Goal: Task Accomplishment & Management: Manage account settings

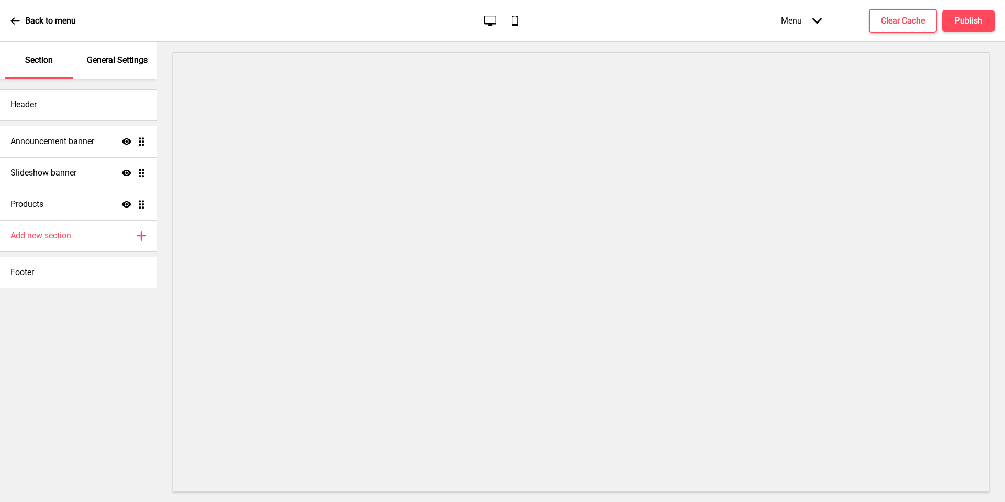
click at [101, 65] on p "General Settings" at bounding box center [117, 60] width 61 height 12
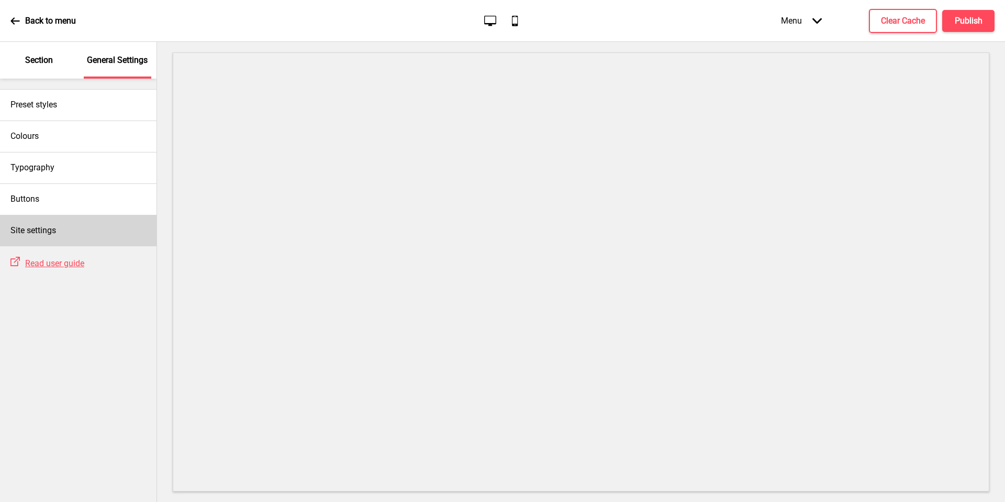
click at [63, 231] on div "Site settings" at bounding box center [78, 230] width 157 height 31
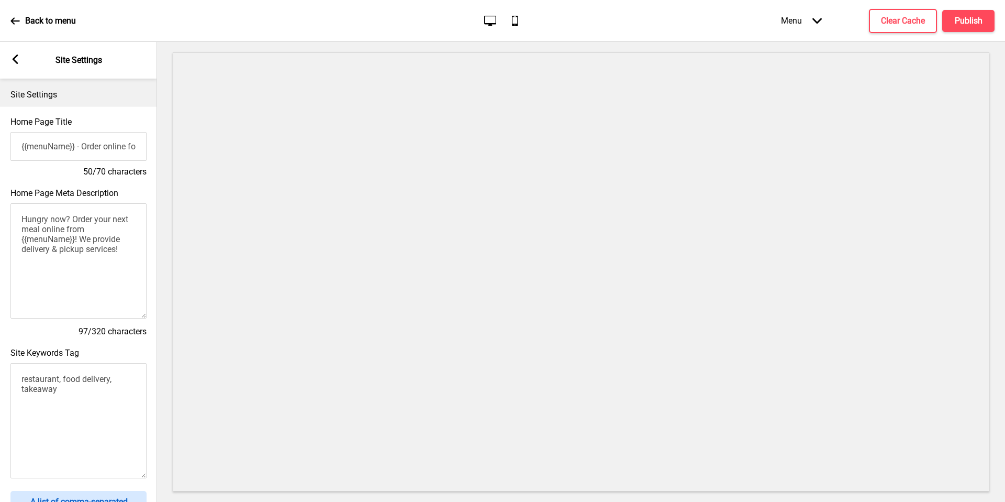
scroll to position [319, 0]
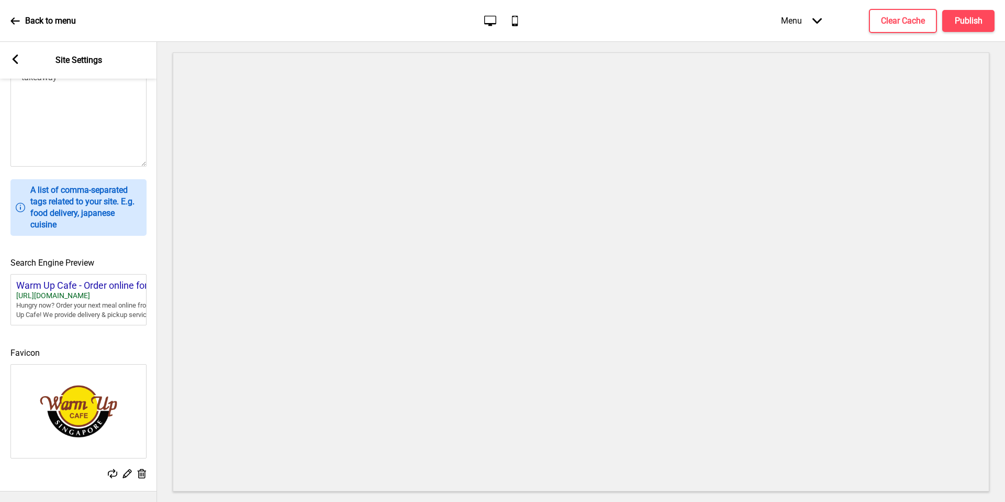
click at [100, 385] on img at bounding box center [78, 410] width 135 height 93
click at [97, 401] on img at bounding box center [78, 410] width 135 height 93
click at [126, 475] on rect at bounding box center [126, 473] width 11 height 11
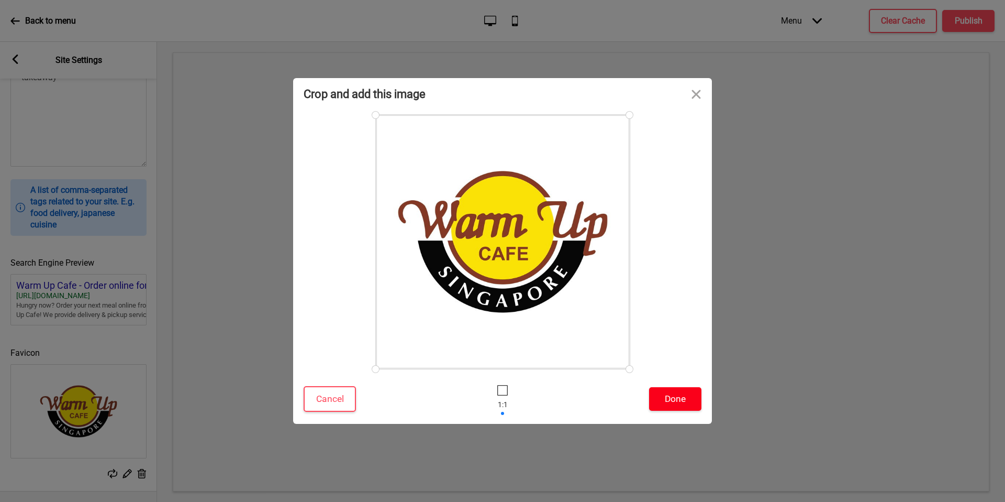
click at [677, 399] on button "Done" at bounding box center [675, 399] width 52 height 24
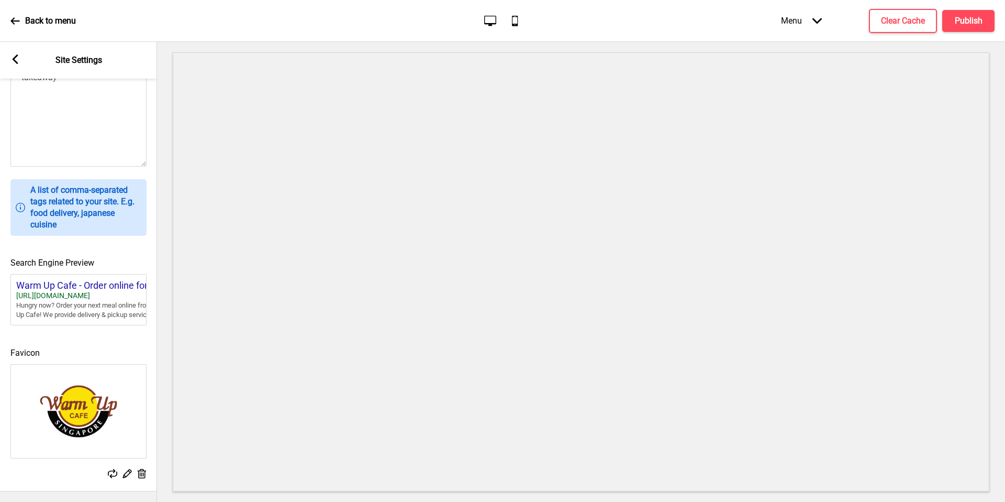
click at [128, 471] on icon at bounding box center [127, 473] width 9 height 9
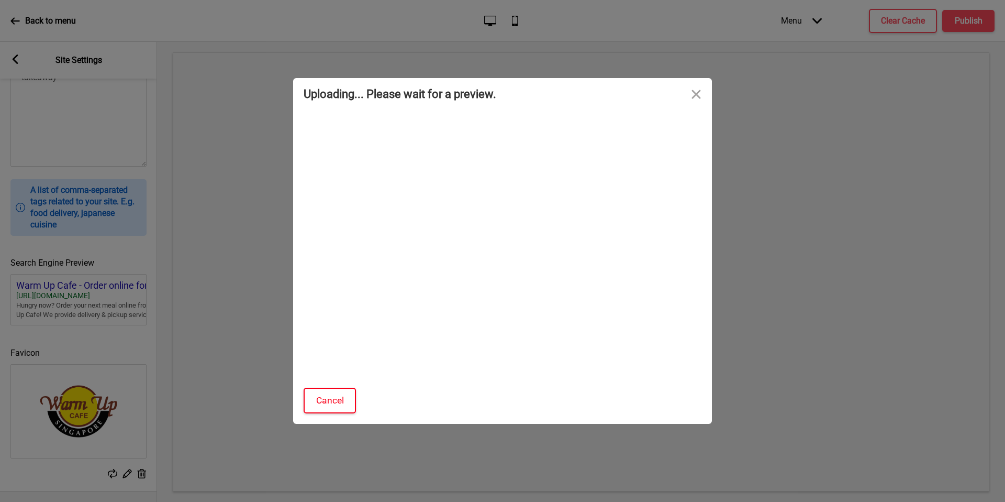
click at [328, 390] on button "Cancel" at bounding box center [330, 401] width 52 height 26
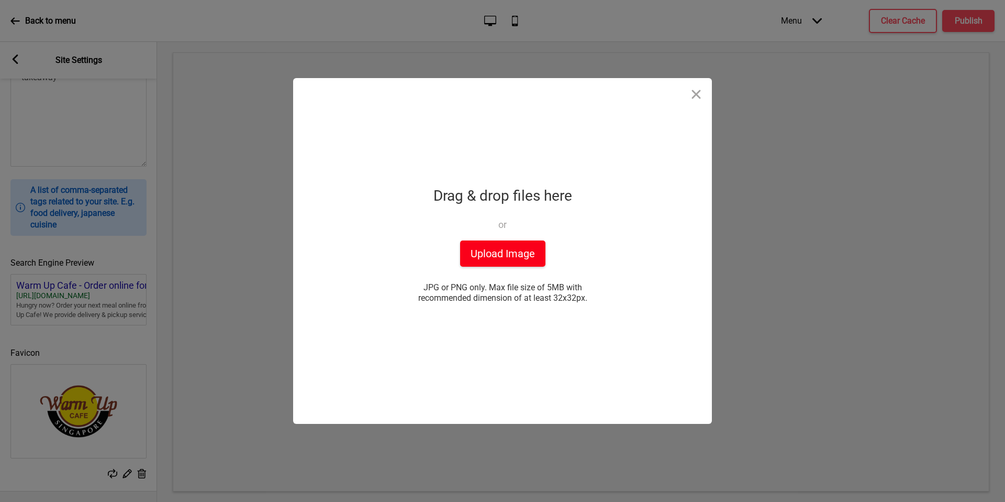
click at [507, 251] on button "Upload Image" at bounding box center [502, 253] width 85 height 26
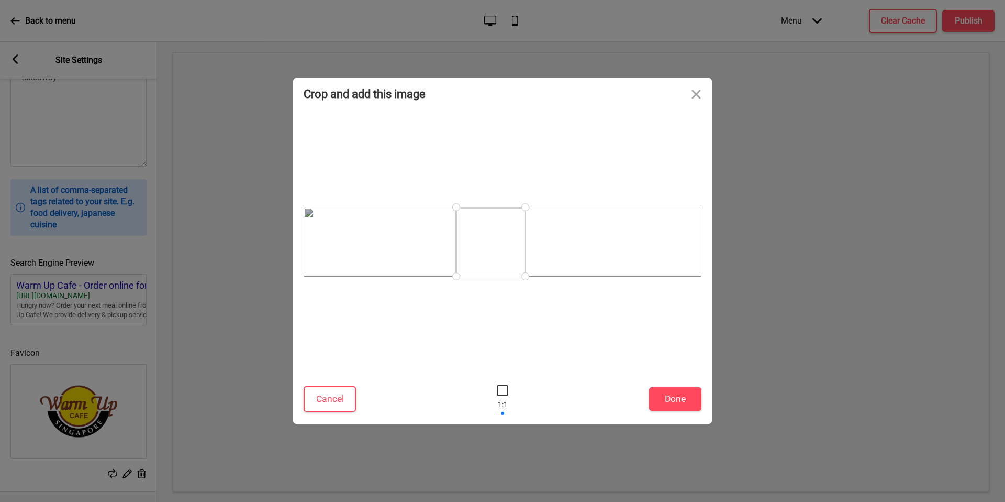
drag, startPoint x: 480, startPoint y: 223, endPoint x: 497, endPoint y: 267, distance: 47.5
click at [497, 267] on div at bounding box center [503, 241] width 398 height 69
click at [699, 91] on button "Close" at bounding box center [696, 93] width 31 height 31
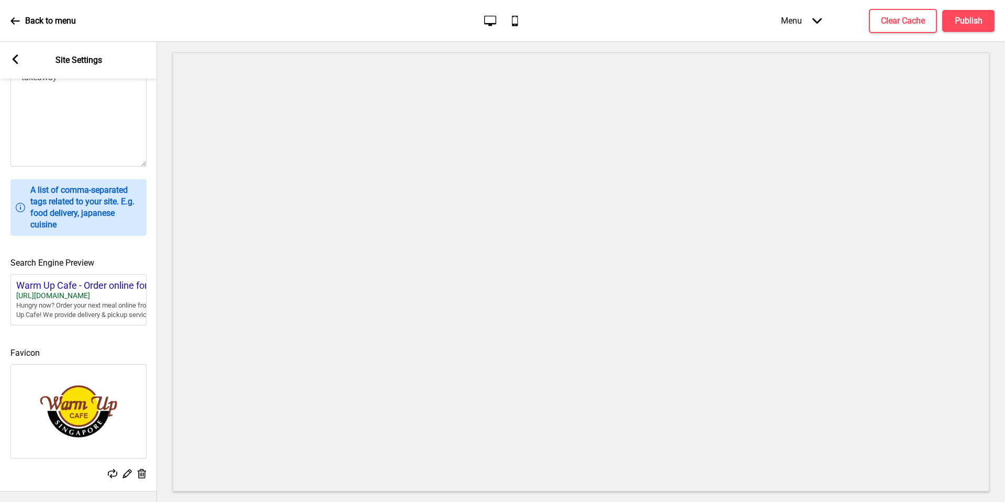
click at [128, 478] on rect at bounding box center [126, 473] width 11 height 11
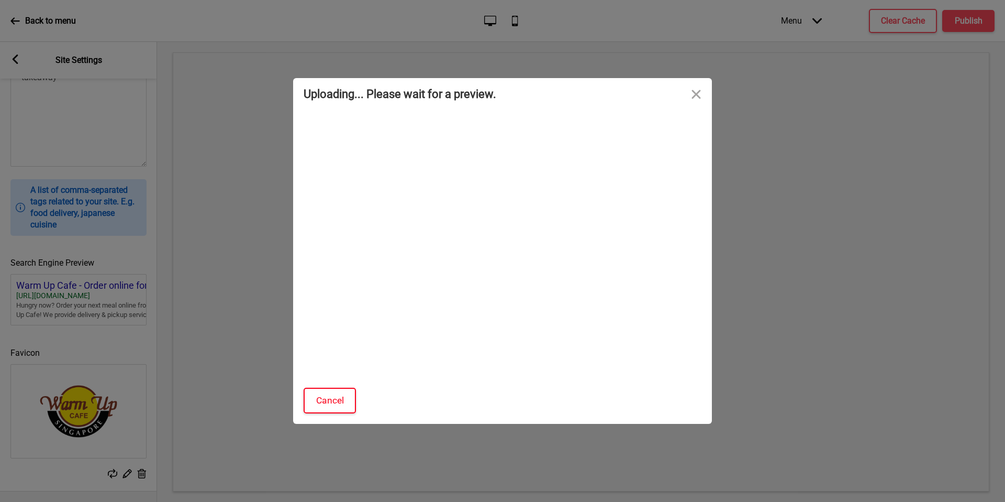
click at [335, 394] on button "Cancel" at bounding box center [330, 401] width 52 height 26
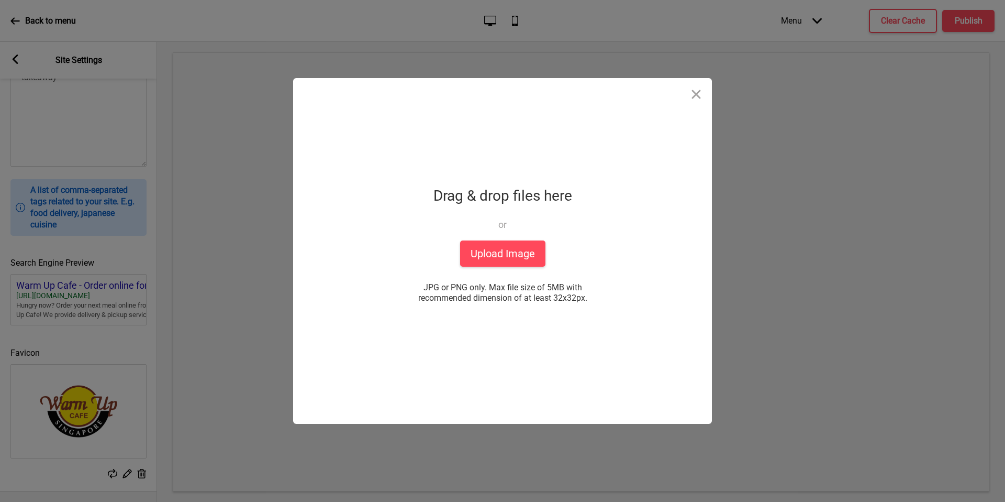
click at [541, 234] on div "Drag & drop files here or Upload files from your computer" at bounding box center [503, 212] width 139 height 58
click at [525, 249] on button "Upload Image" at bounding box center [502, 253] width 85 height 26
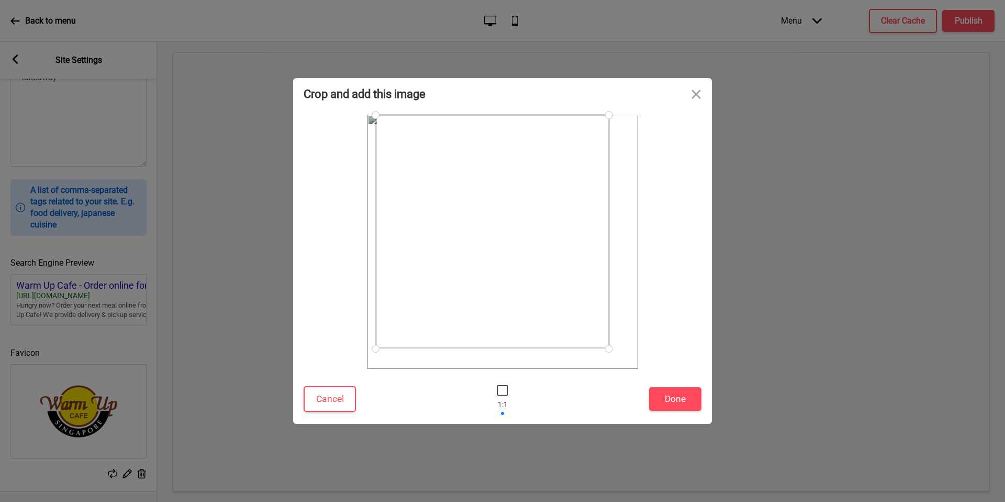
drag, startPoint x: 629, startPoint y: 370, endPoint x: 605, endPoint y: 315, distance: 59.8
click at [605, 315] on div at bounding box center [493, 232] width 234 height 234
drag, startPoint x: 375, startPoint y: 114, endPoint x: 414, endPoint y: 174, distance: 71.3
click at [414, 174] on div at bounding box center [508, 247] width 194 height 194
drag, startPoint x: 601, startPoint y: 344, endPoint x: 590, endPoint y: 332, distance: 16.7
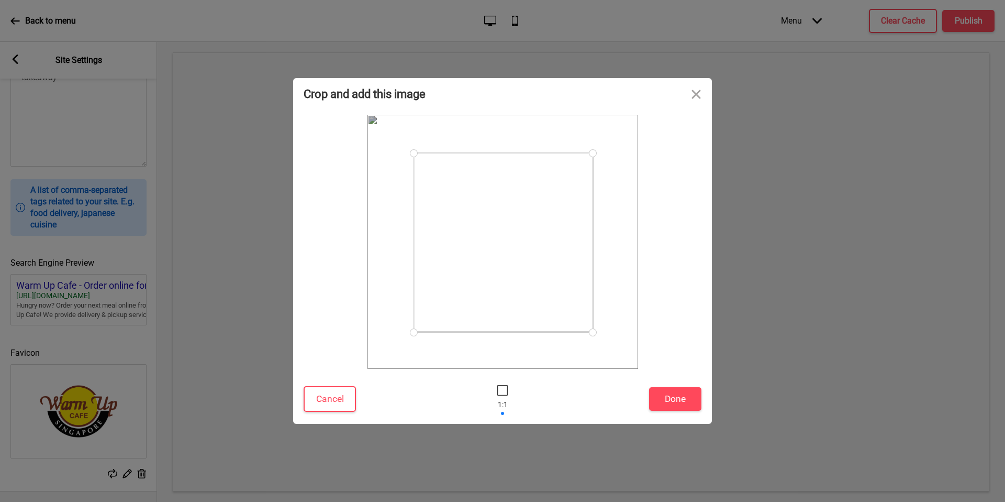
click at [590, 332] on div at bounding box center [593, 332] width 18 height 18
click at [692, 405] on button "Done" at bounding box center [675, 399] width 52 height 24
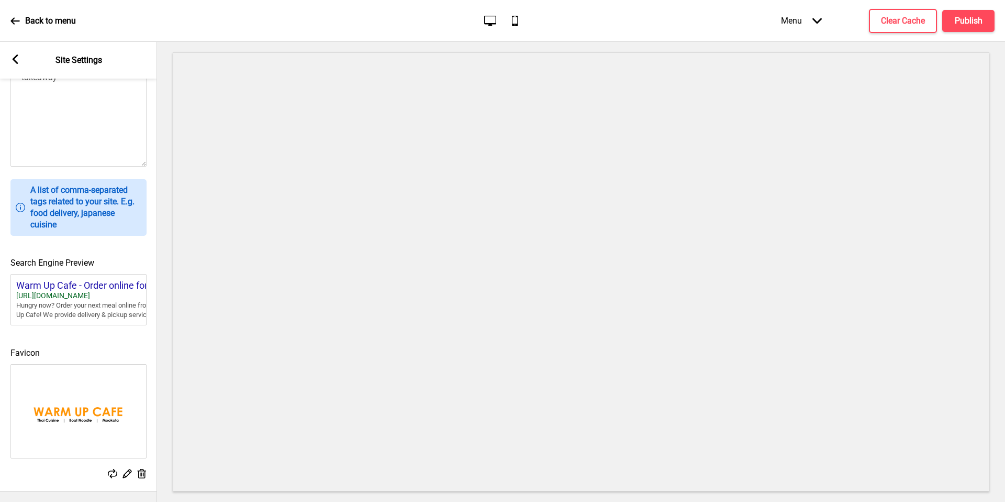
click at [15, 64] on div "Arrow left" at bounding box center [14, 60] width 9 height 12
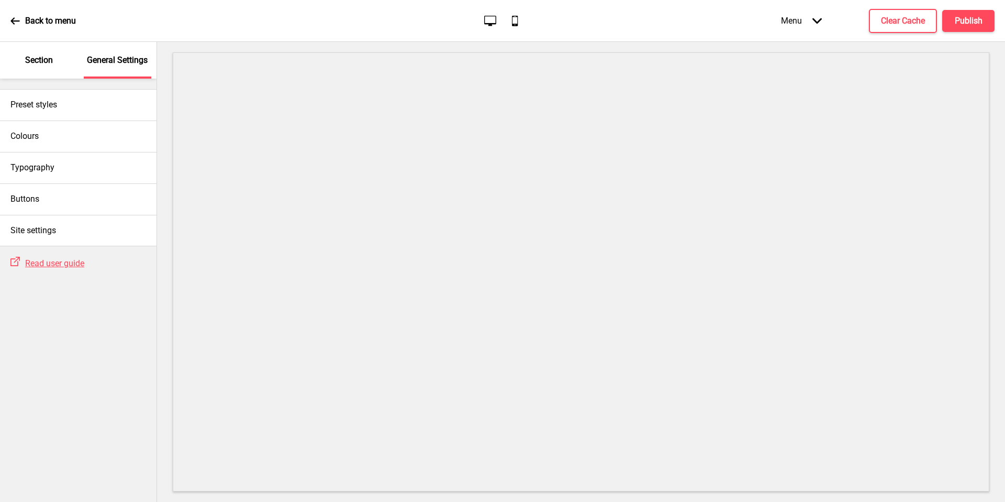
click at [41, 52] on div "Section" at bounding box center [39, 60] width 68 height 37
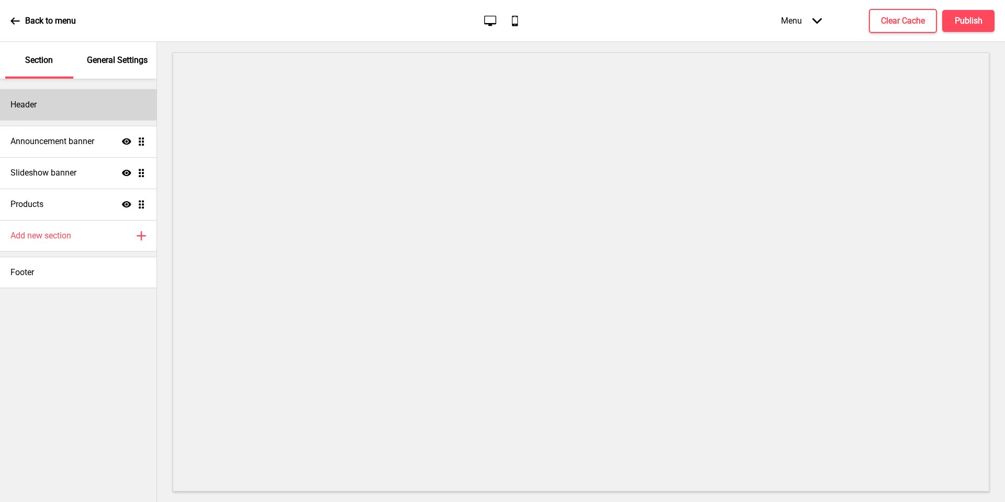
click at [51, 106] on div "Header" at bounding box center [78, 104] width 157 height 31
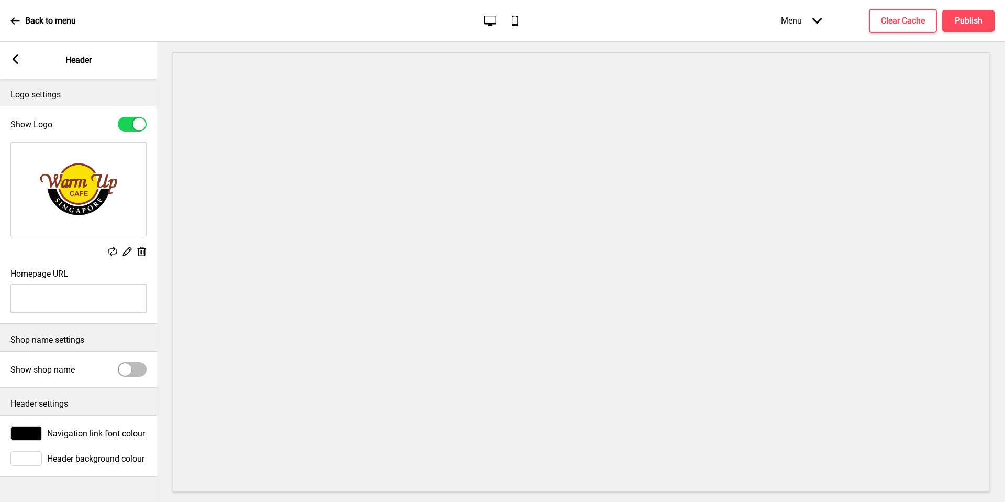
click at [127, 249] on icon at bounding box center [127, 251] width 9 height 9
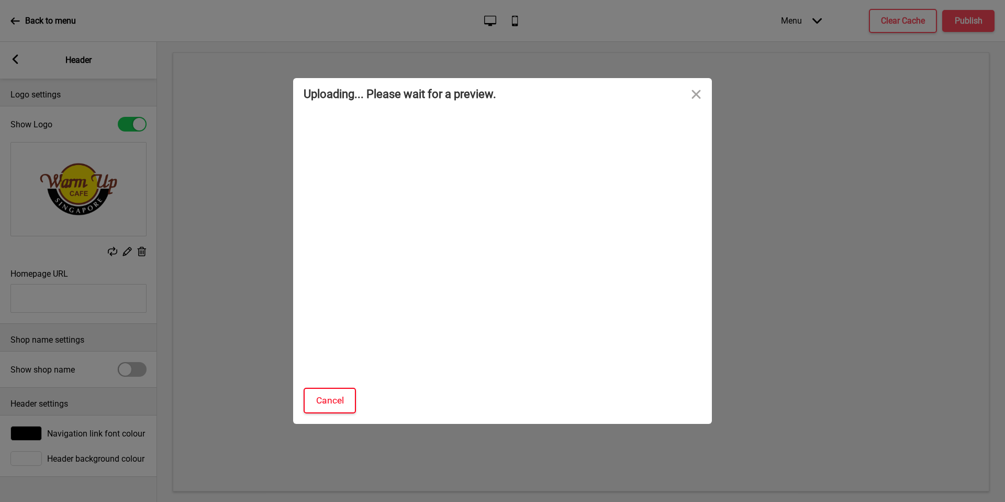
click at [340, 410] on button "Cancel" at bounding box center [330, 401] width 52 height 26
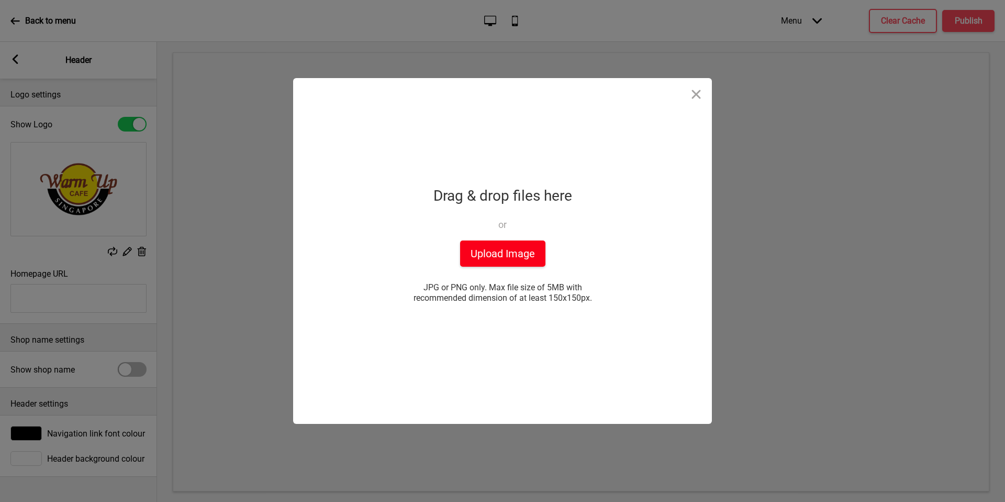
click at [527, 250] on button "Upload Image" at bounding box center [502, 253] width 85 height 26
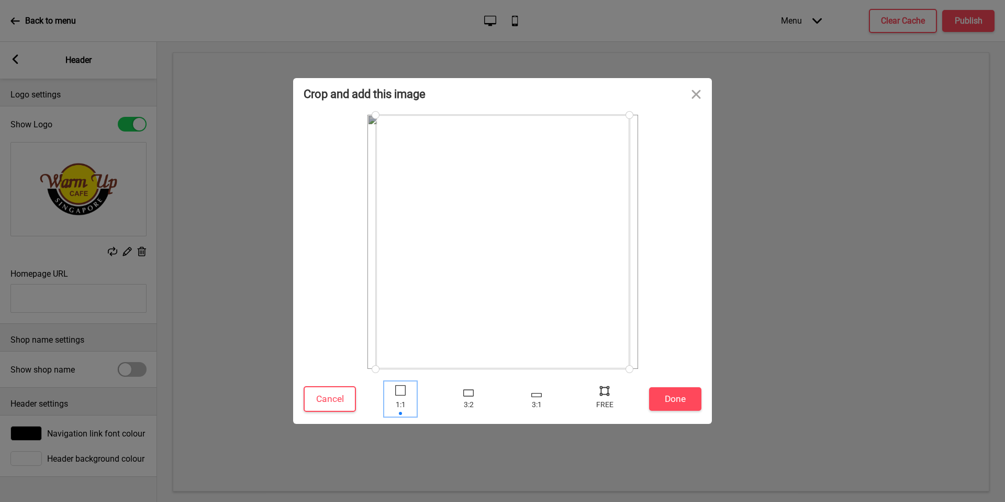
click at [402, 397] on div at bounding box center [400, 399] width 31 height 34
click at [459, 396] on div at bounding box center [468, 399] width 31 height 34
click at [539, 393] on div at bounding box center [537, 395] width 10 height 4
click at [606, 396] on div at bounding box center [605, 390] width 16 height 16
click at [312, 399] on button "Cancel" at bounding box center [330, 399] width 52 height 26
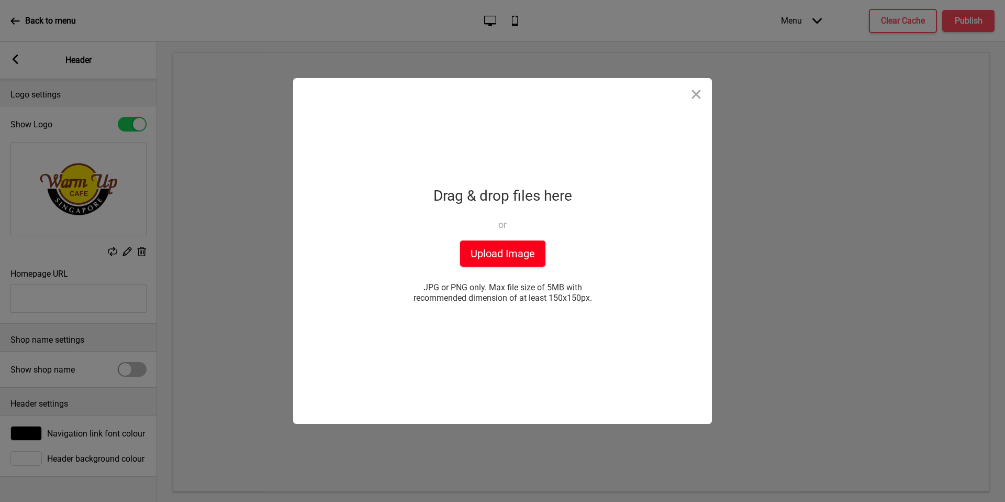
click at [500, 257] on button "Upload Image" at bounding box center [502, 253] width 85 height 26
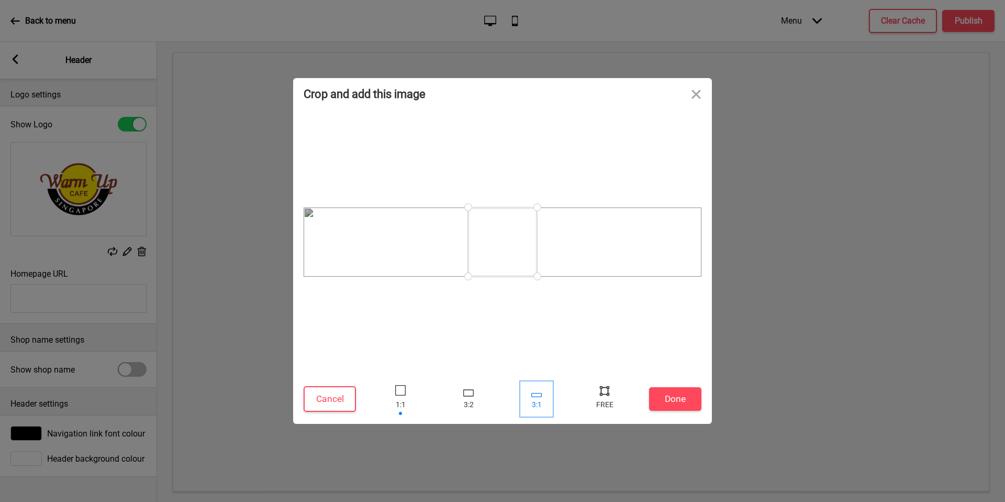
click at [550, 395] on div at bounding box center [536, 399] width 31 height 34
click at [463, 394] on div at bounding box center [468, 392] width 10 height 7
click at [532, 399] on div at bounding box center [536, 399] width 31 height 34
click at [619, 397] on div at bounding box center [604, 399] width 31 height 34
click at [540, 404] on div at bounding box center [536, 399] width 31 height 34
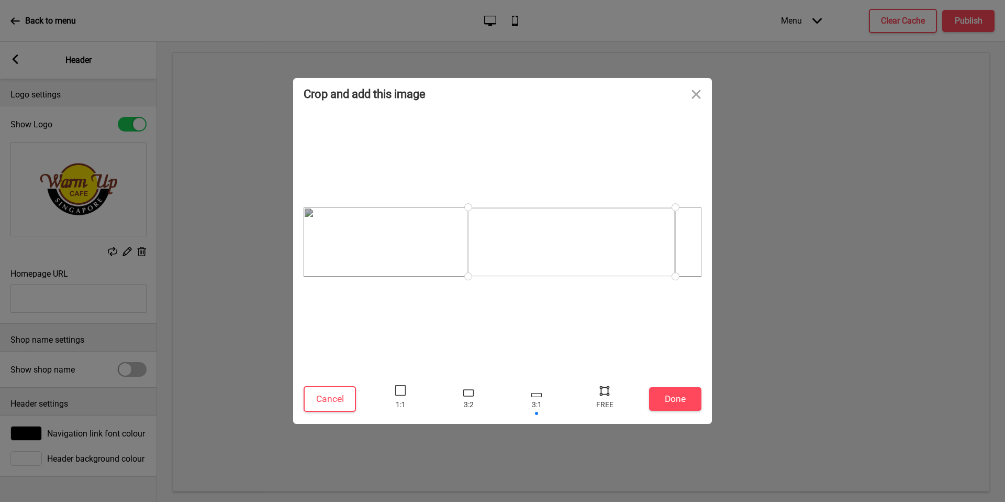
click at [514, 398] on div at bounding box center [503, 399] width 272 height 34
click at [303, 421] on div "Cancel Done" at bounding box center [502, 401] width 419 height 45
click at [325, 405] on button "Cancel" at bounding box center [330, 399] width 52 height 26
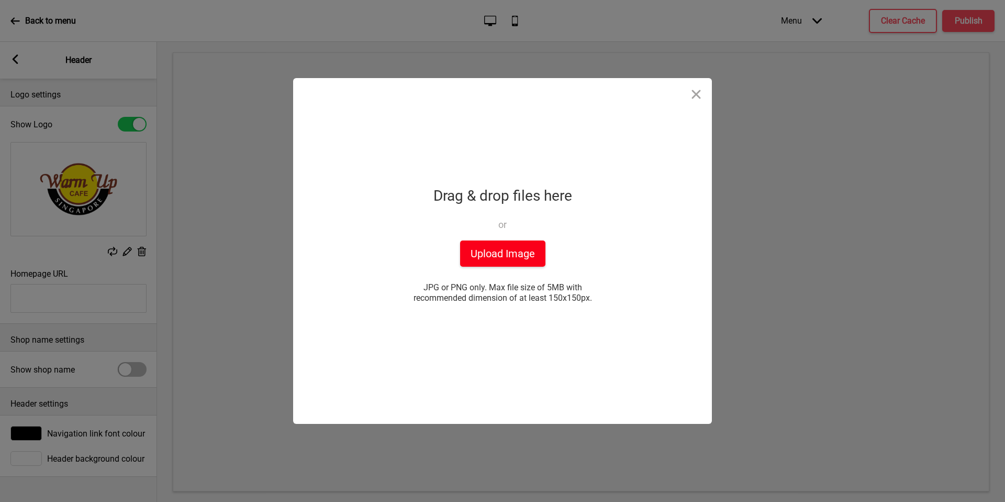
click at [484, 256] on button "Upload Image" at bounding box center [502, 253] width 85 height 26
click at [489, 237] on div "Drag & drop files here or Upload files from your computer" at bounding box center [503, 212] width 139 height 58
click at [493, 259] on button "Upload Image" at bounding box center [502, 253] width 85 height 26
click at [483, 249] on button "Upload Image" at bounding box center [502, 253] width 85 height 26
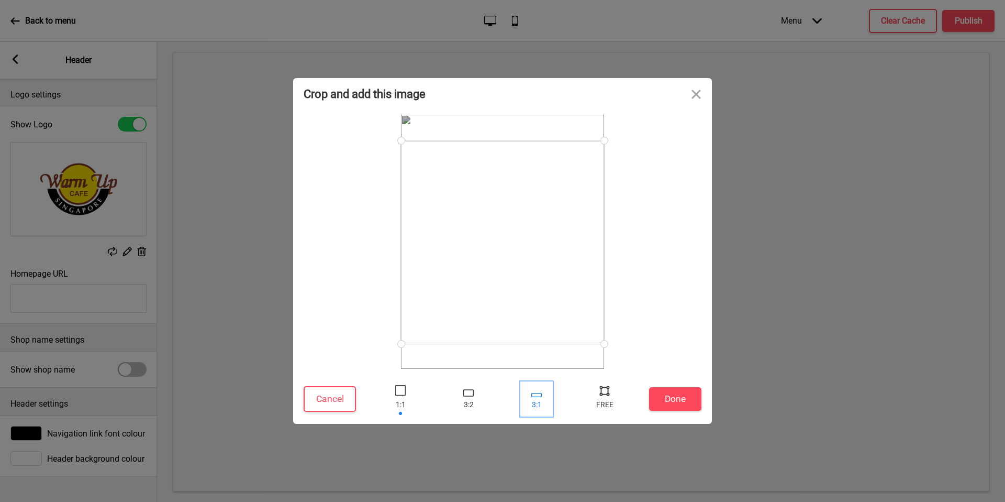
click at [539, 398] on div at bounding box center [536, 399] width 31 height 34
drag, startPoint x: 513, startPoint y: 169, endPoint x: 515, endPoint y: 227, distance: 58.2
click at [515, 227] on div at bounding box center [502, 234] width 203 height 68
click at [684, 400] on button "Done" at bounding box center [675, 399] width 52 height 24
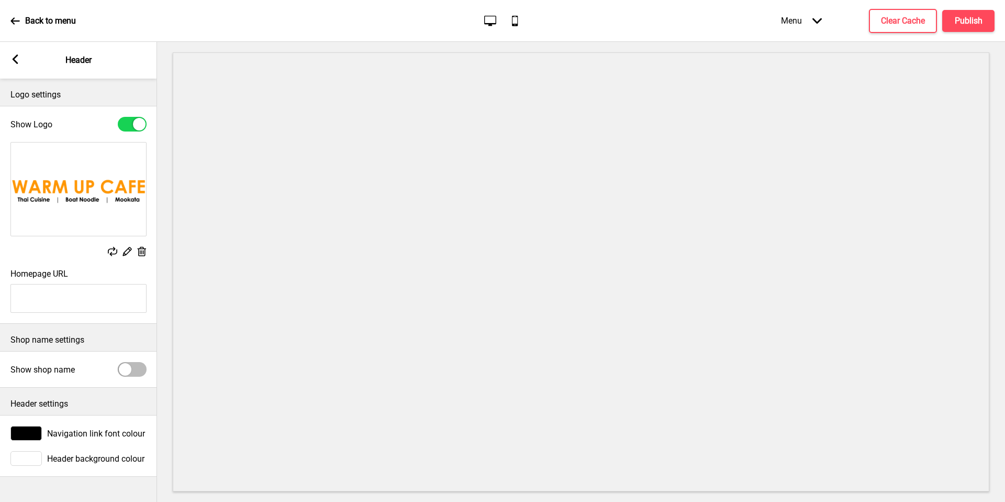
click at [15, 57] on icon at bounding box center [16, 58] width 6 height 9
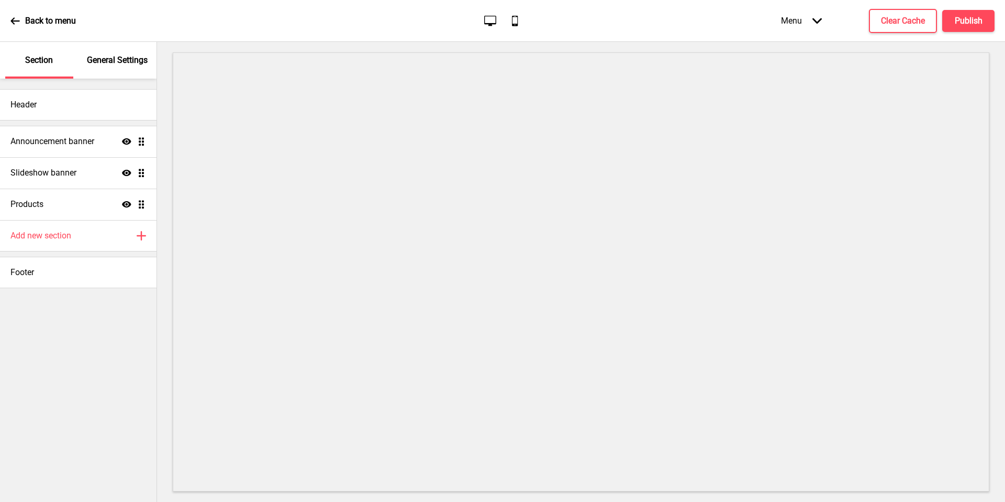
click at [118, 87] on div "Header Announcement banner Show Drag Slideshow banner Show Drag Products Show D…" at bounding box center [78, 183] width 157 height 209
click at [118, 67] on div "General Settings" at bounding box center [118, 60] width 68 height 37
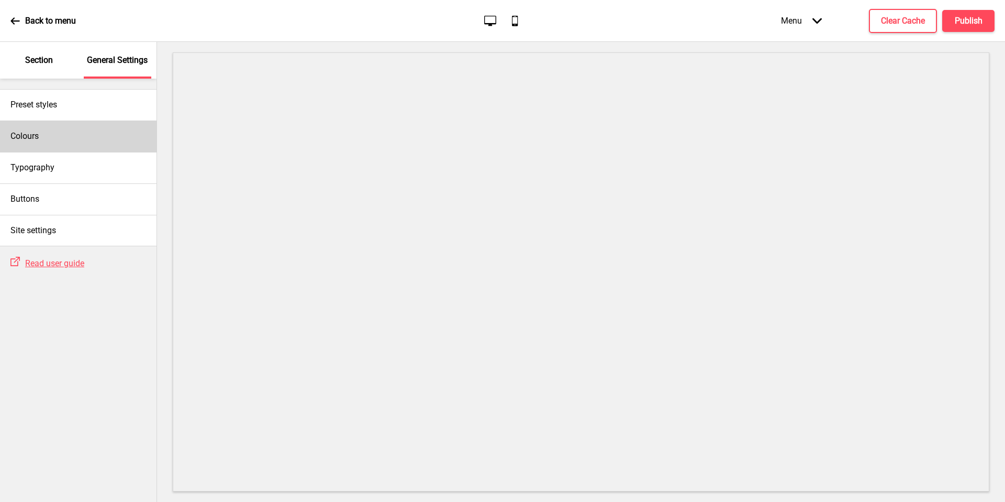
click at [86, 134] on div "Colours" at bounding box center [78, 135] width 157 height 31
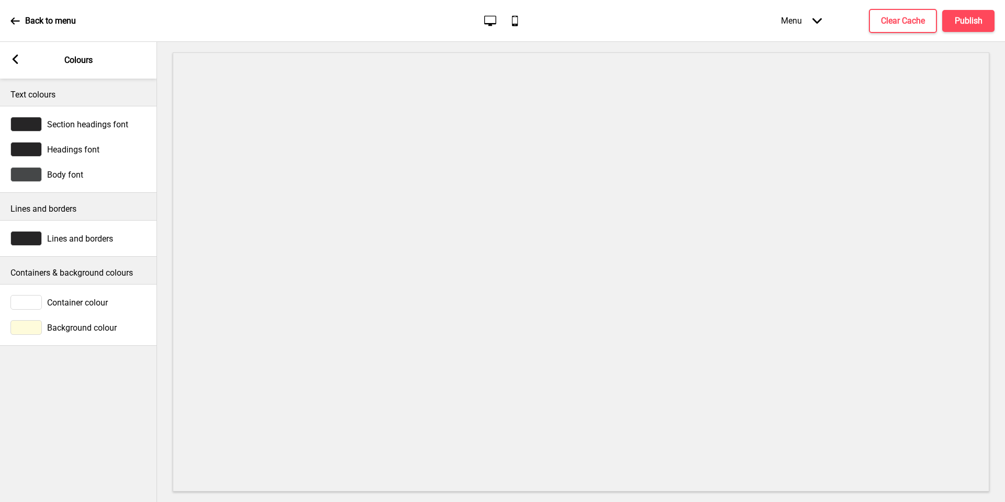
click at [39, 325] on div at bounding box center [25, 327] width 31 height 15
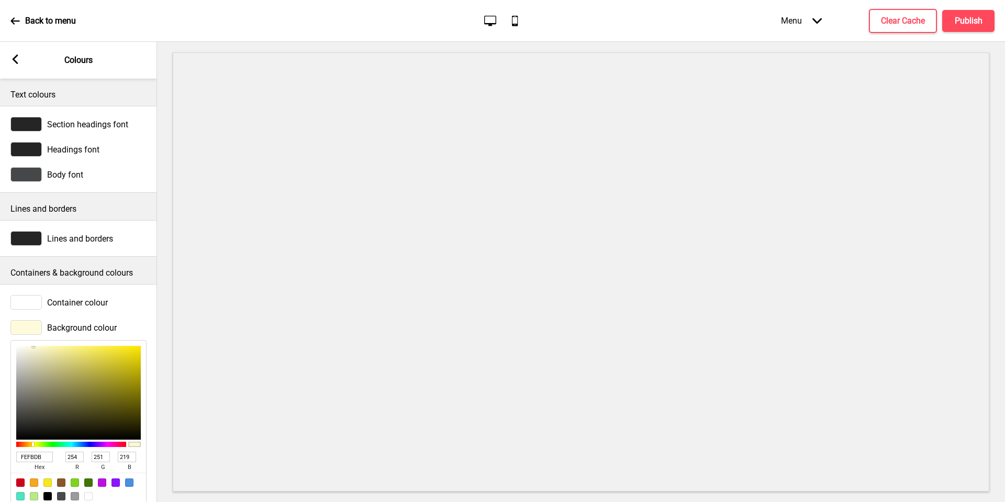
scroll to position [25, 0]
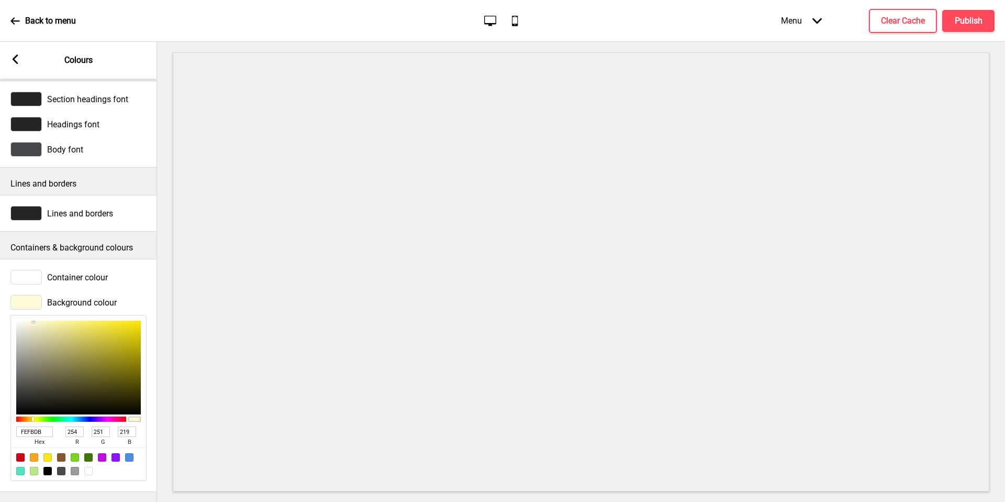
click at [30, 435] on input "FEFBDB" at bounding box center [34, 431] width 37 height 10
paste input "[URL][DOMAIN_NAME]"
drag, startPoint x: 29, startPoint y: 429, endPoint x: 0, endPoint y: 429, distance: 28.8
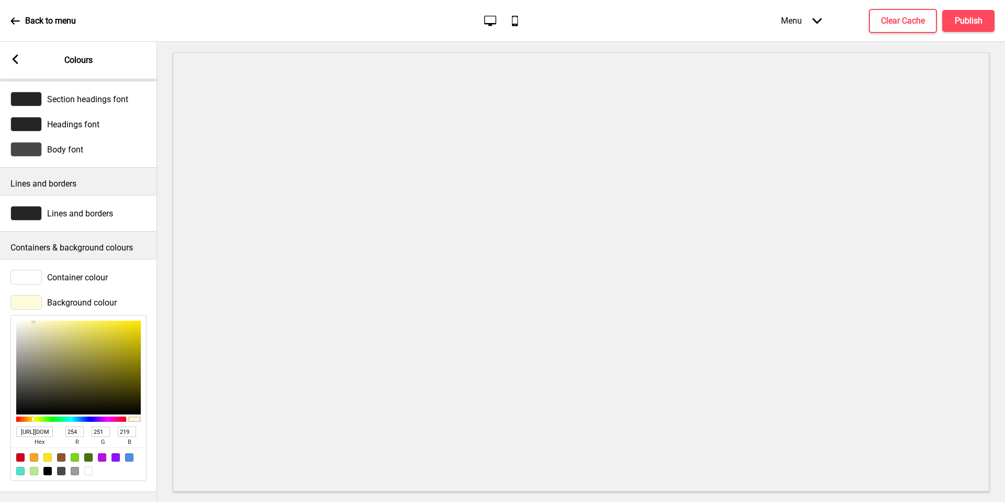
click at [0, 429] on div "Background colour [URL][DOMAIN_NAME] hex 254 r 251 g 219 b 100 a" at bounding box center [78, 388] width 157 height 196
click at [41, 429] on input "FEFBDB" at bounding box center [34, 431] width 37 height 10
paste input "ff9600"
type input "ff9600"
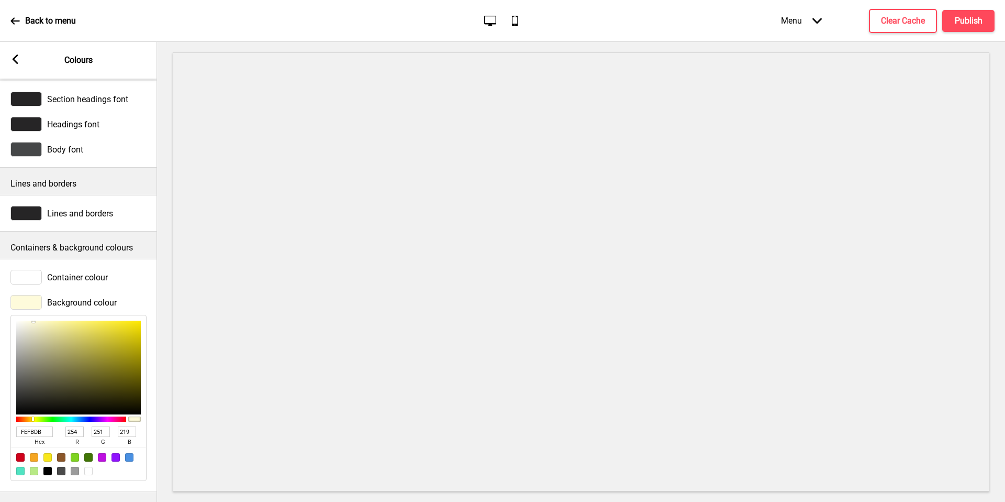
type input "255"
type input "150"
type input "0"
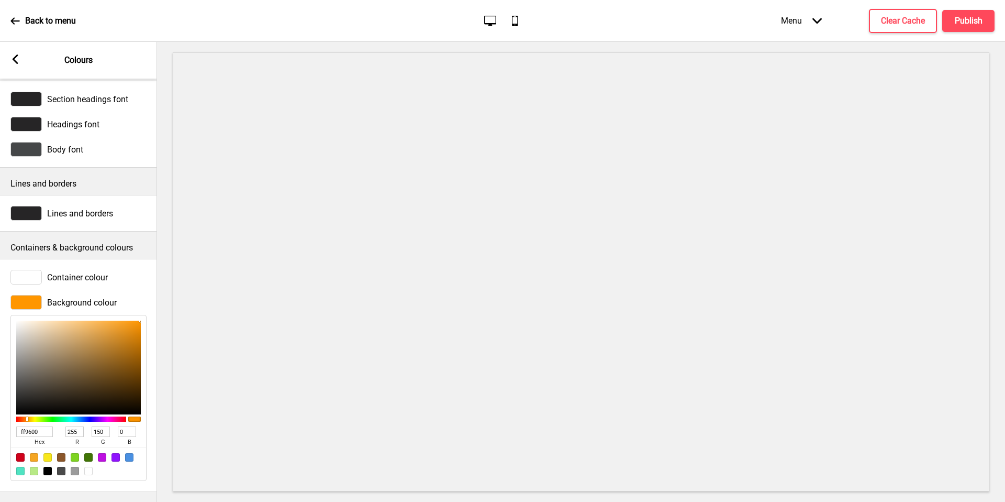
type input "ff9600"
click at [34, 304] on div at bounding box center [25, 302] width 31 height 15
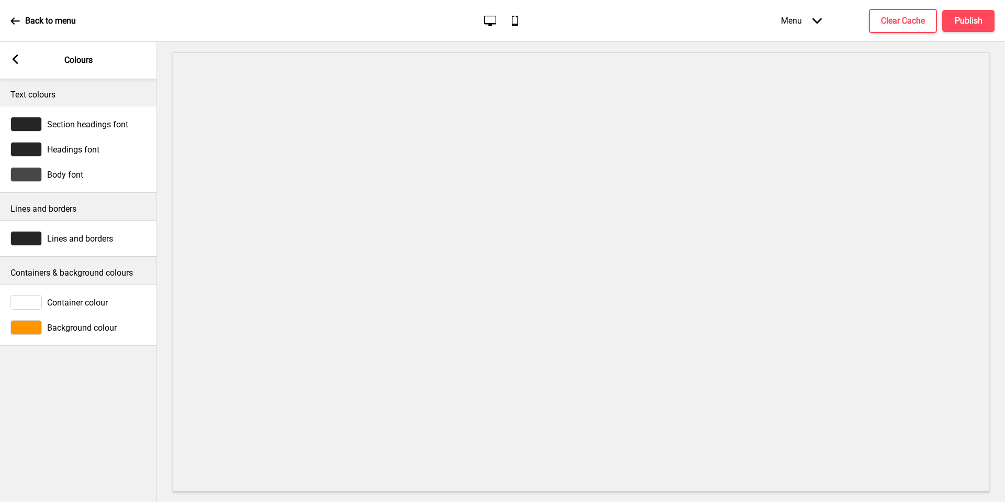
click at [38, 326] on div at bounding box center [25, 327] width 31 height 15
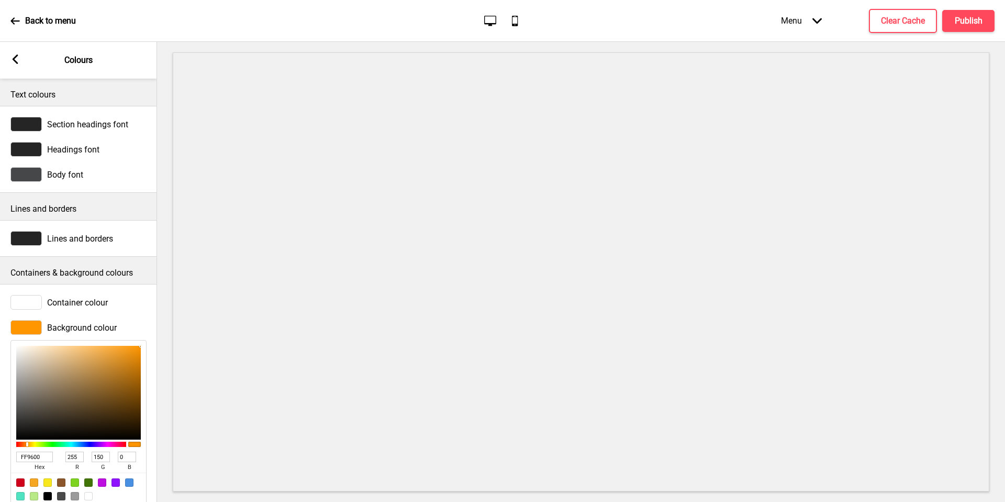
scroll to position [25, 0]
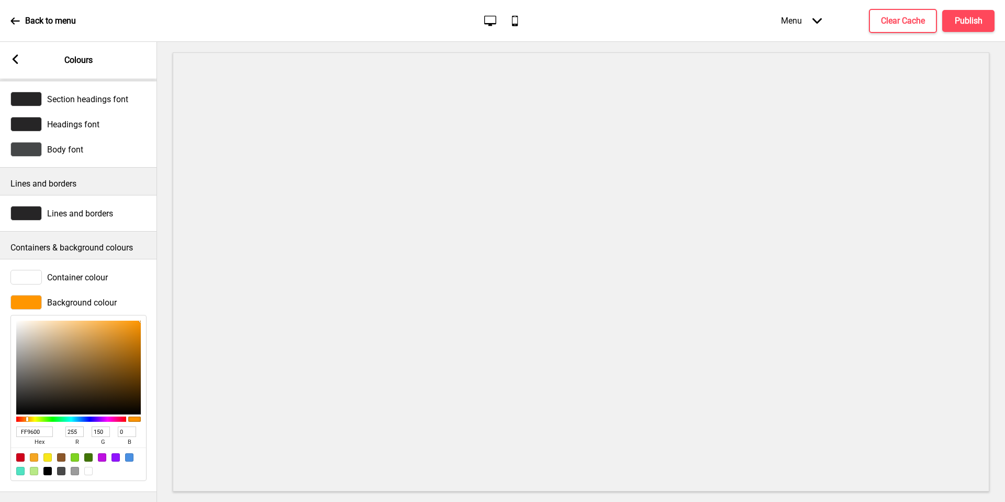
click at [36, 434] on input "FF9600" at bounding box center [34, 431] width 37 height 10
paste input "#FEFBDB"
type input "#FEFBDB"
type input "254"
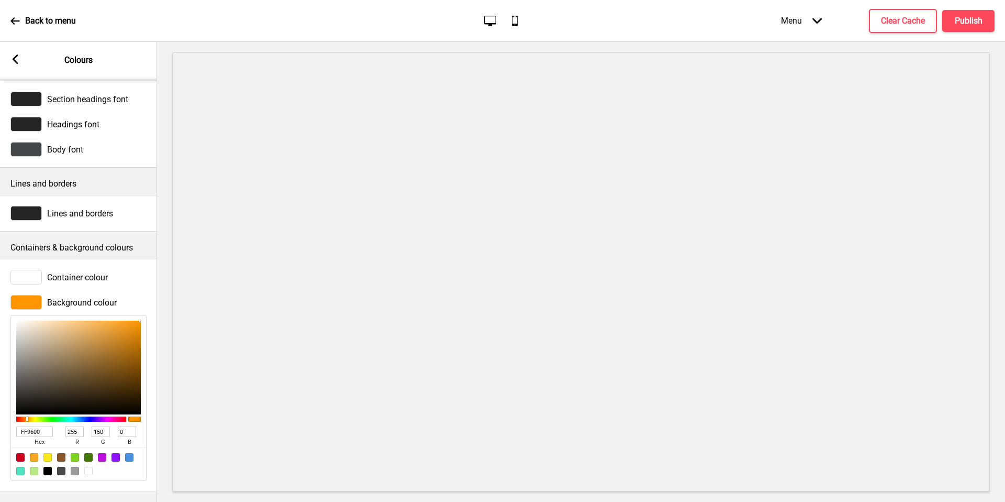
type input "251"
type input "219"
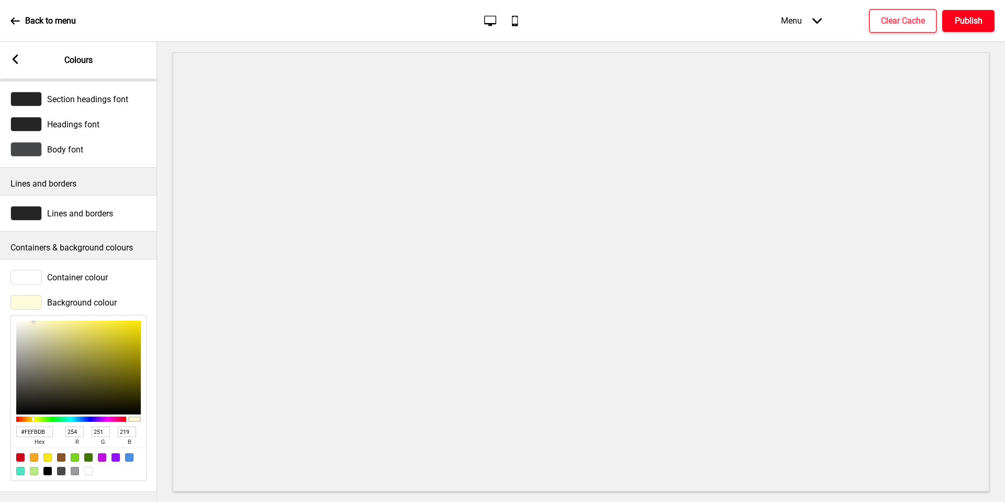
type input "FEFBDB"
click at [973, 12] on button "Publish" at bounding box center [969, 21] width 52 height 22
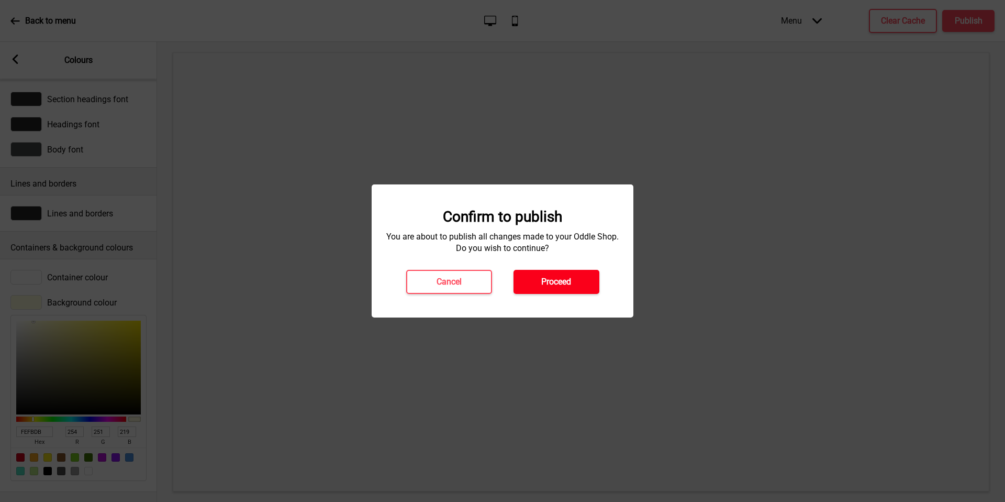
click at [576, 275] on button "Proceed" at bounding box center [557, 282] width 86 height 24
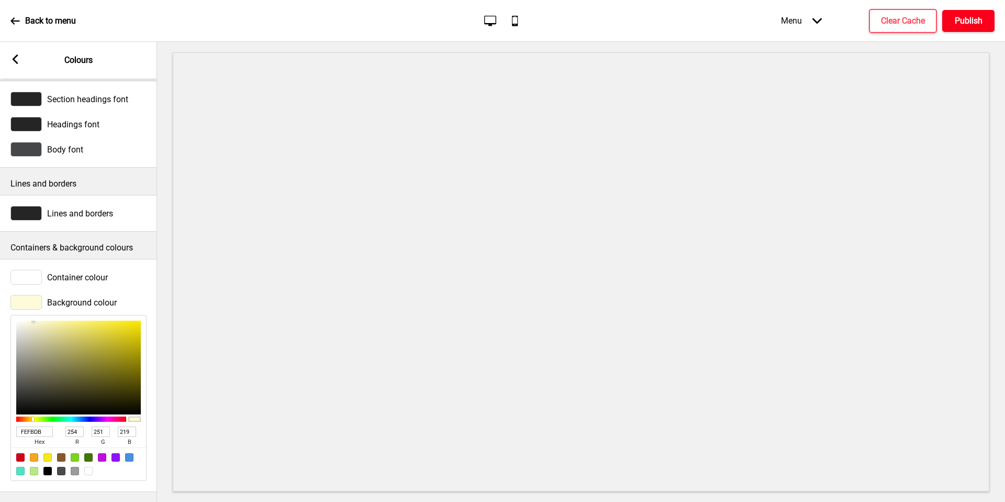
click at [955, 23] on h4 "Publish" at bounding box center [969, 21] width 28 height 12
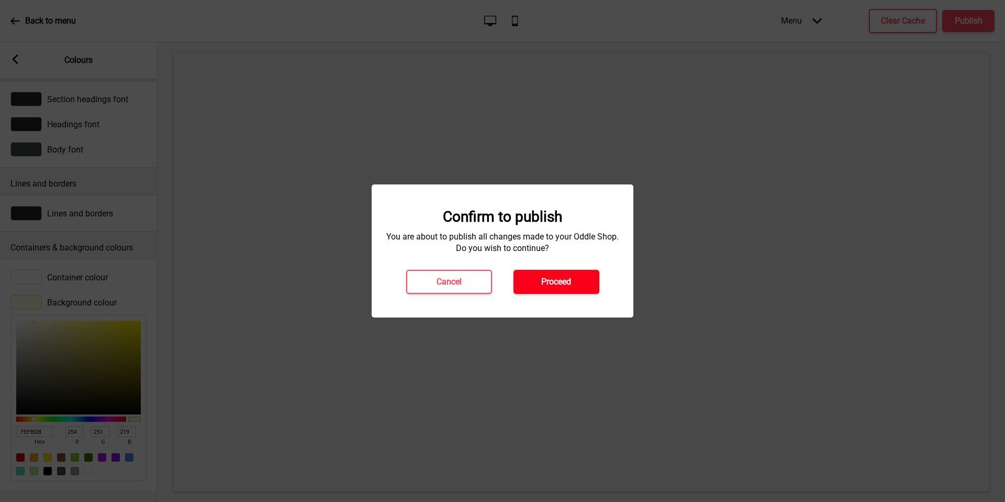
click at [568, 274] on button "Proceed" at bounding box center [557, 282] width 86 height 24
